Goal: Information Seeking & Learning: Check status

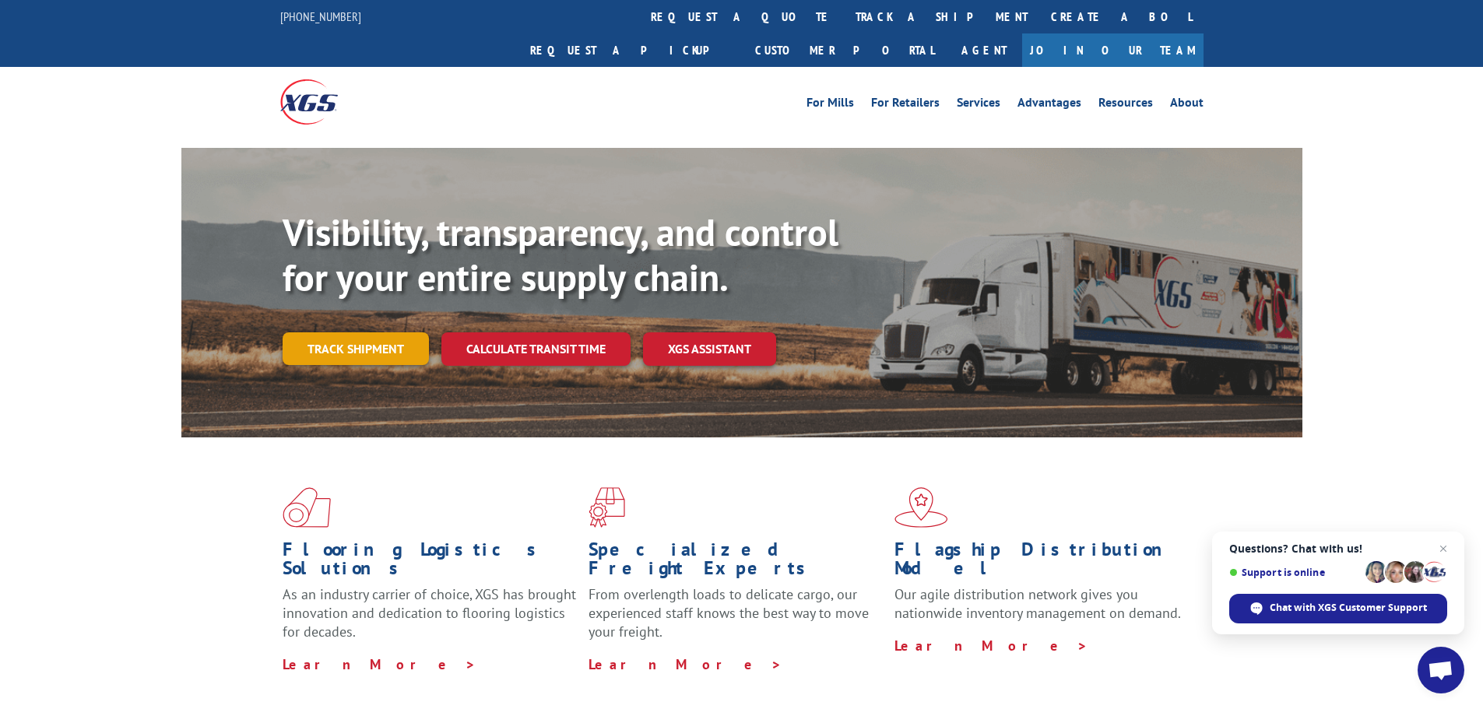
click at [391, 332] on link "Track shipment" at bounding box center [356, 348] width 146 height 33
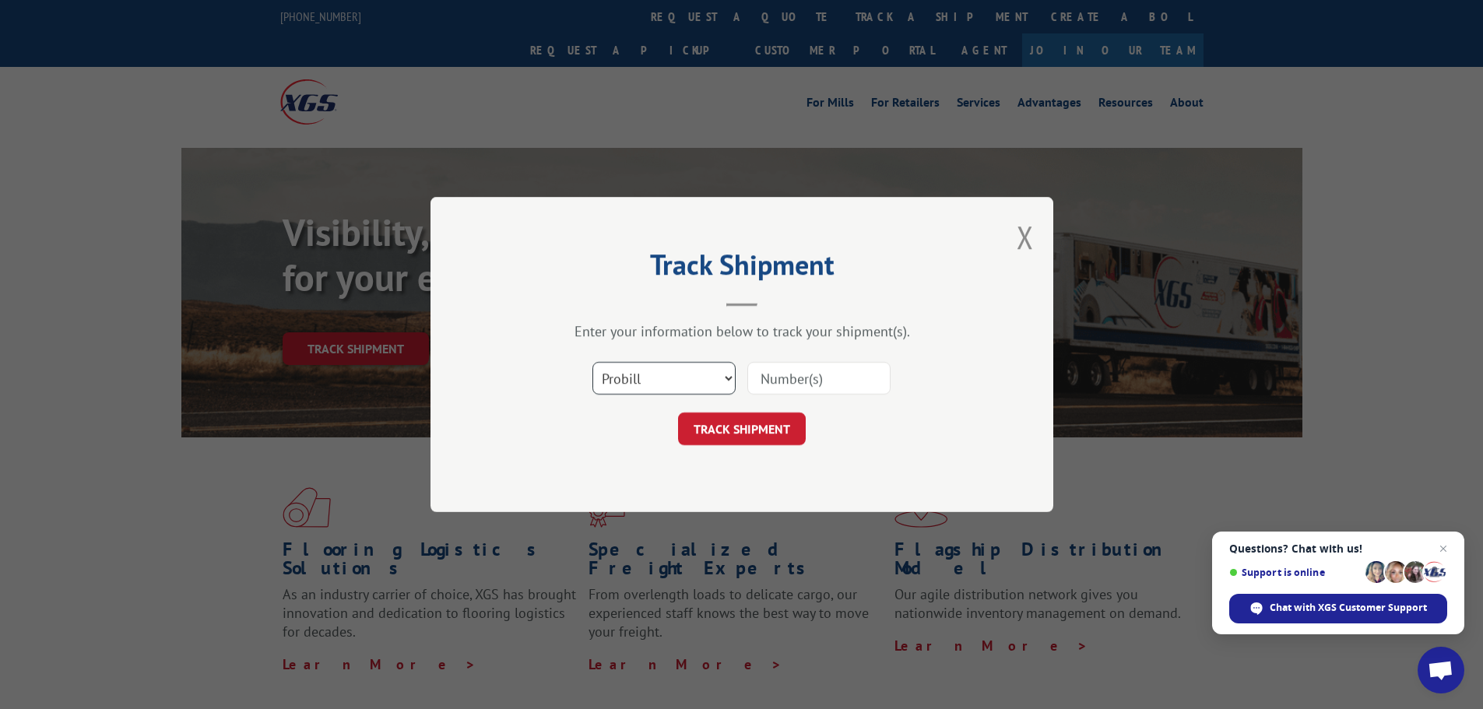
click at [665, 382] on select "Select category... Probill BOL PO" at bounding box center [663, 378] width 143 height 33
select select "bol"
click at [592, 362] on select "Select category... Probill BOL PO" at bounding box center [663, 378] width 143 height 33
click at [800, 381] on input at bounding box center [818, 378] width 143 height 33
paste input "15175997"
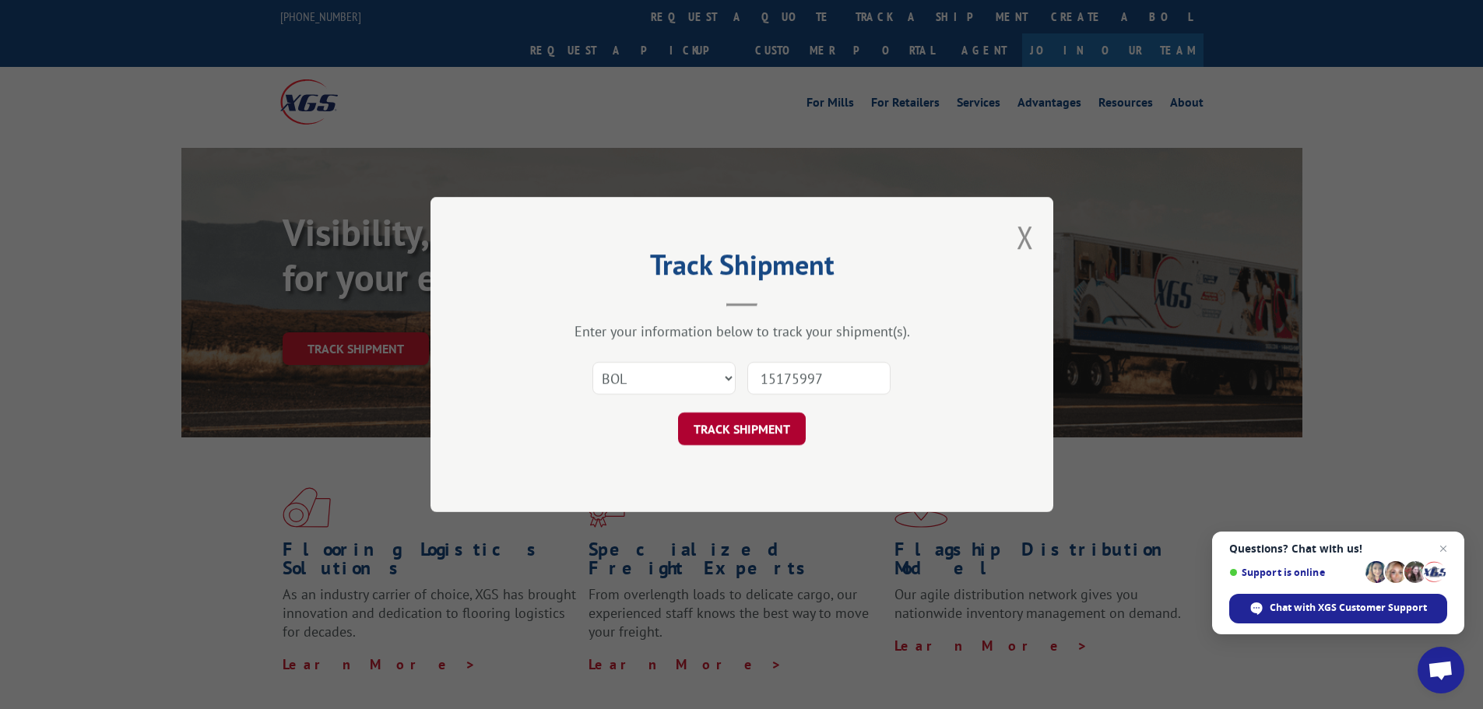
type input "15175997"
click at [754, 427] on button "TRACK SHIPMENT" at bounding box center [742, 429] width 128 height 33
